Goal: Task Accomplishment & Management: Use online tool/utility

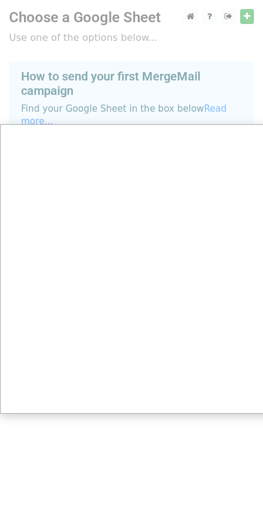
click at [108, 40] on div at bounding box center [136, 269] width 272 height 538
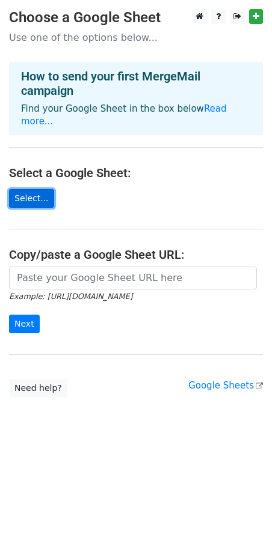
click at [26, 189] on link "Select..." at bounding box center [31, 198] width 45 height 19
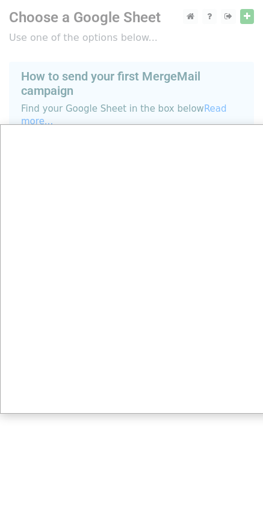
click at [247, 18] on div at bounding box center [136, 269] width 272 height 538
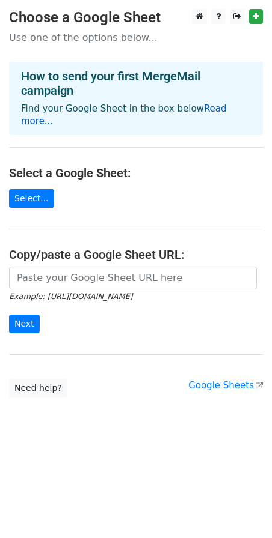
click at [196, 103] on link "Read more..." at bounding box center [124, 114] width 206 height 23
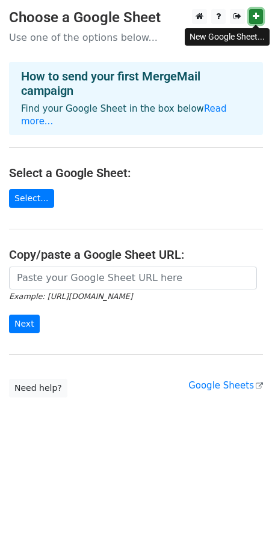
click at [255, 18] on icon at bounding box center [255, 16] width 7 height 8
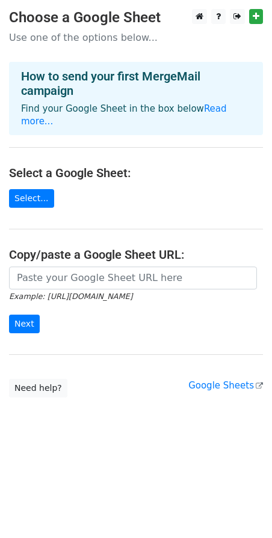
click at [84, 34] on p "Use one of the options below..." at bounding box center [136, 37] width 254 height 13
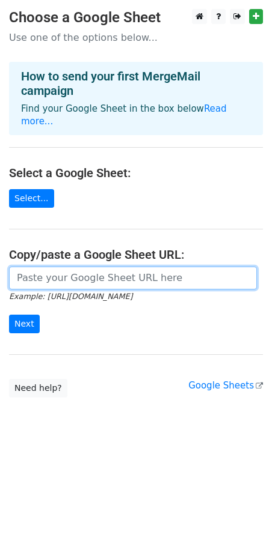
click at [62, 270] on input "url" at bounding box center [133, 278] width 248 height 23
paste input "[URL][DOMAIN_NAME]"
type input "https://docs.google.com/spreadsheets/d/1IgjKryyjGhVwaKE4J1giGDWz09lxVyjR0wF0liF…"
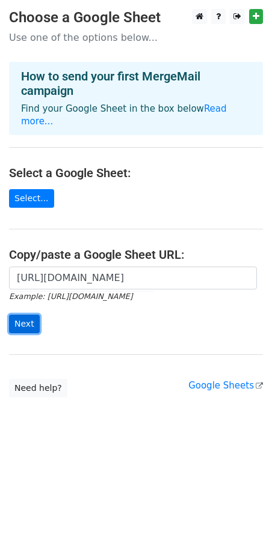
scroll to position [0, 0]
click at [28, 315] on input "Next" at bounding box center [24, 324] width 31 height 19
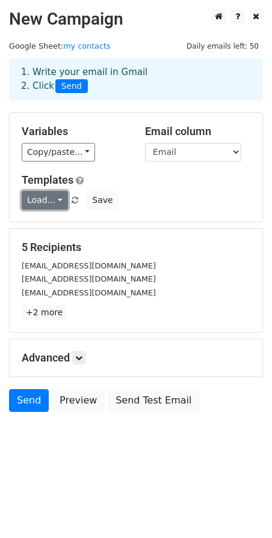
click at [59, 203] on link "Load..." at bounding box center [45, 200] width 46 height 19
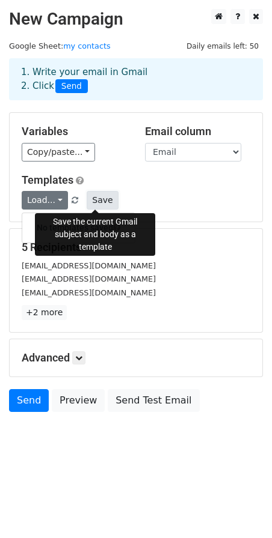
click at [88, 203] on button "Save" at bounding box center [102, 200] width 31 height 19
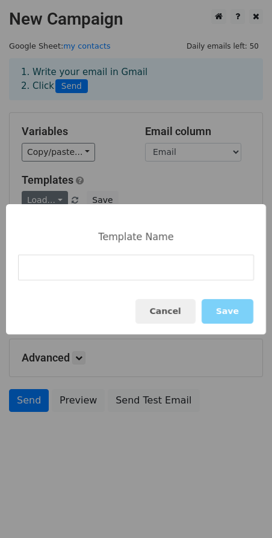
click at [120, 269] on input at bounding box center [136, 268] width 236 height 26
type input "My Contacts"
click at [218, 317] on button "Save" at bounding box center [227, 311] width 52 height 25
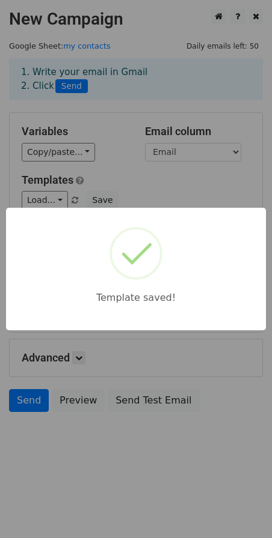
click at [129, 482] on div "Template saved!" at bounding box center [136, 269] width 272 height 538
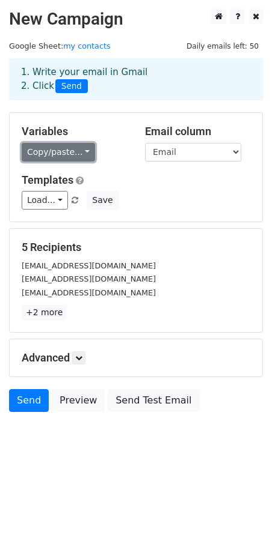
click at [81, 152] on link "Copy/paste..." at bounding box center [58, 152] width 73 height 19
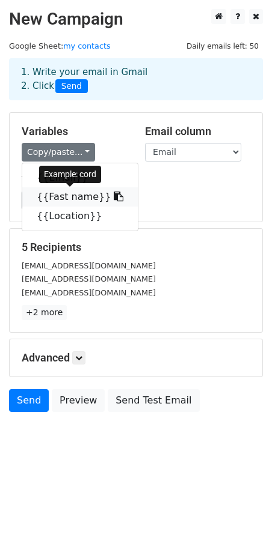
click at [74, 200] on link "{{Fast name}}" at bounding box center [79, 196] width 115 height 19
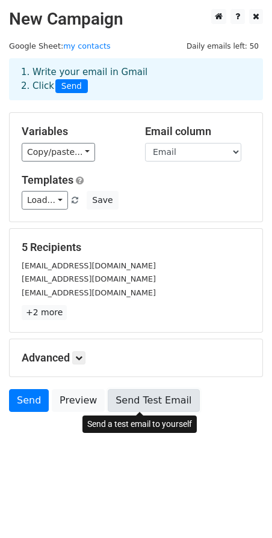
click at [118, 400] on link "Send Test Email" at bounding box center [153, 400] width 91 height 23
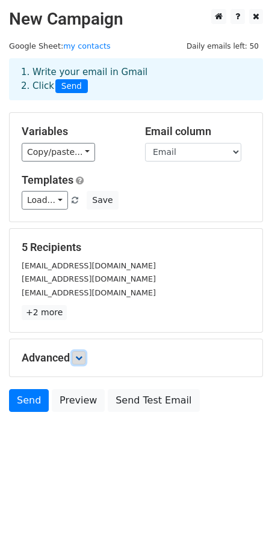
click at [82, 355] on icon at bounding box center [78, 358] width 7 height 7
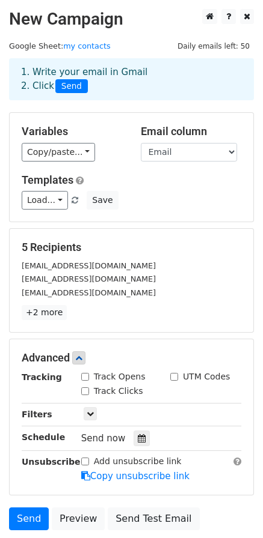
click at [82, 376] on input "Track Opens" at bounding box center [85, 377] width 8 height 8
checkbox input "true"
click at [89, 391] on div "Track Clicks" at bounding box center [112, 391] width 62 height 13
click at [81, 389] on input "Track Clicks" at bounding box center [85, 392] width 8 height 8
checkbox input "true"
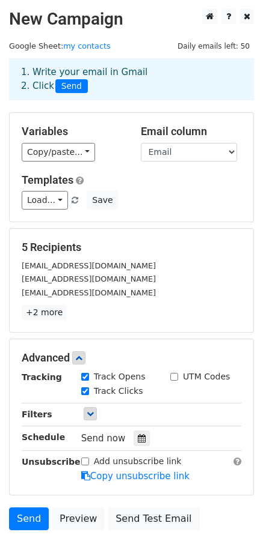
scroll to position [60, 0]
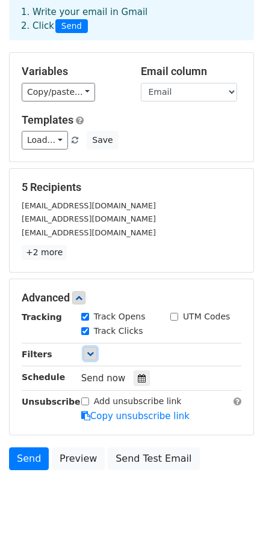
click at [90, 353] on icon at bounding box center [90, 353] width 7 height 7
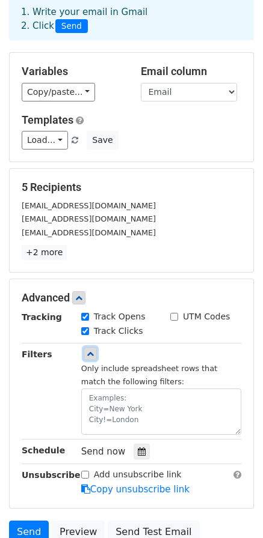
click at [95, 358] on link at bounding box center [90, 353] width 13 height 13
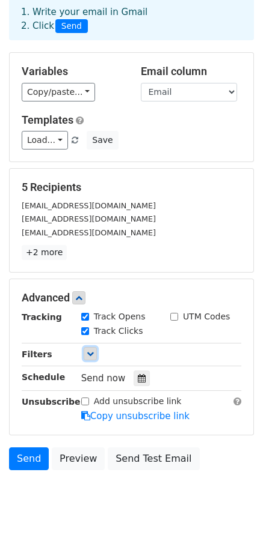
click at [88, 356] on icon at bounding box center [90, 353] width 7 height 7
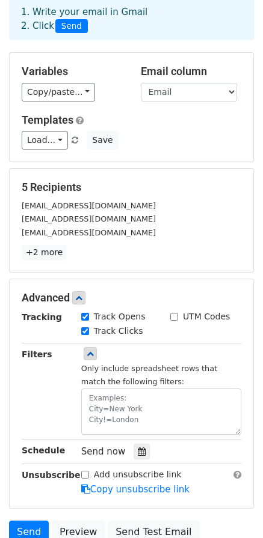
click at [121, 352] on div "Only include spreadsheet rows that match the following filters:" at bounding box center [161, 391] width 178 height 87
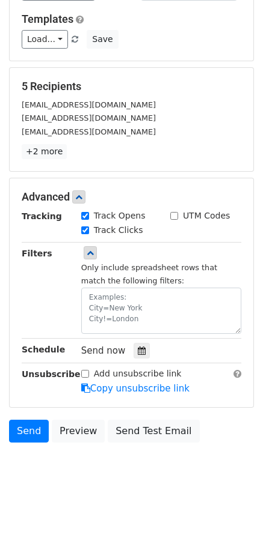
scroll to position [167, 0]
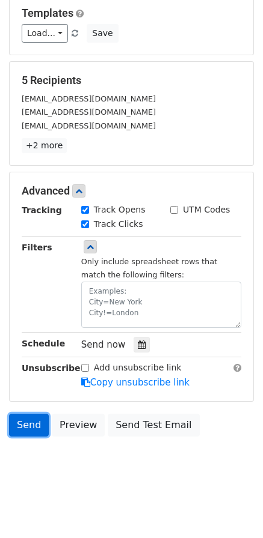
click at [28, 425] on link "Send" at bounding box center [29, 425] width 40 height 23
